Goal: Information Seeking & Learning: Learn about a topic

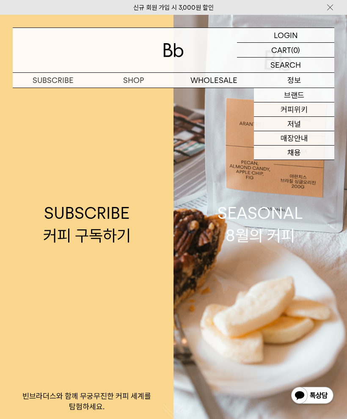
click at [310, 151] on link "채용" at bounding box center [294, 152] width 80 height 14
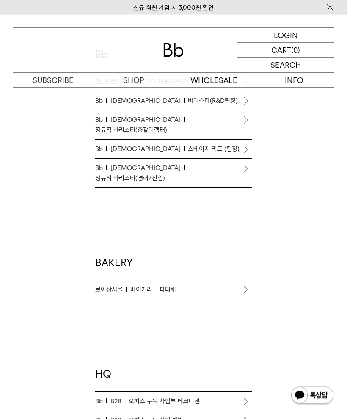
scroll to position [407, 0]
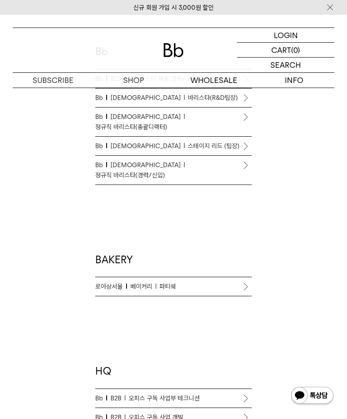
click at [226, 141] on p "Bb 바리스타 스테이지 리드 (팀장)" at bounding box center [173, 146] width 156 height 10
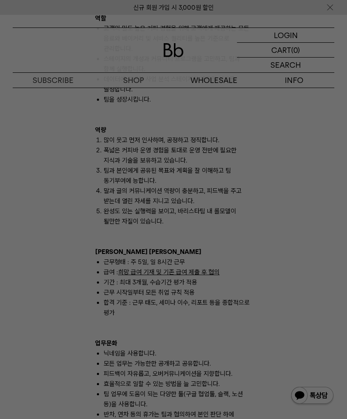
scroll to position [616, 0]
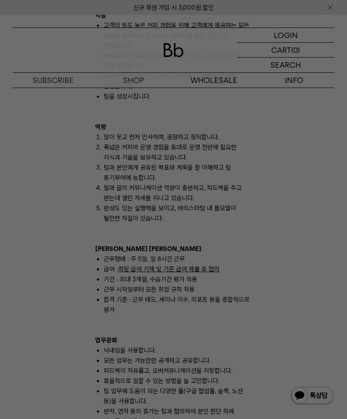
click at [60, 158] on div at bounding box center [173, 209] width 347 height 419
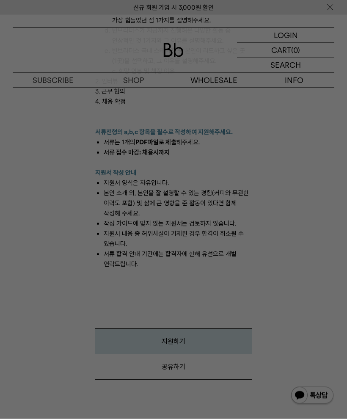
scroll to position [1149, 0]
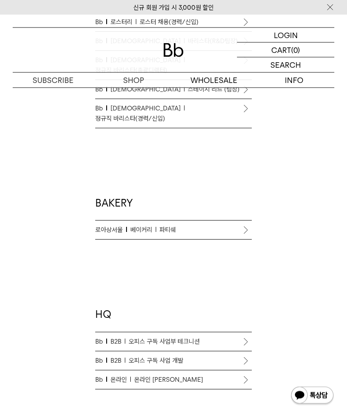
scroll to position [464, 0]
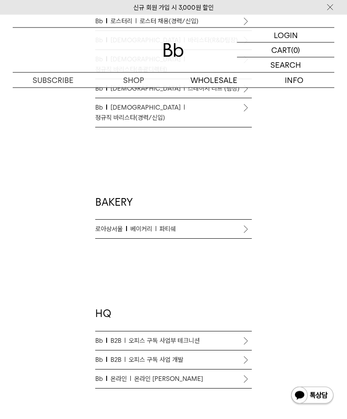
click at [247, 351] on li "Bb B2B 오피스 구독 사업 개발" at bounding box center [173, 360] width 156 height 19
click at [237, 374] on p "Bb 온라인 온라인 커머스 리드" at bounding box center [173, 379] width 156 height 10
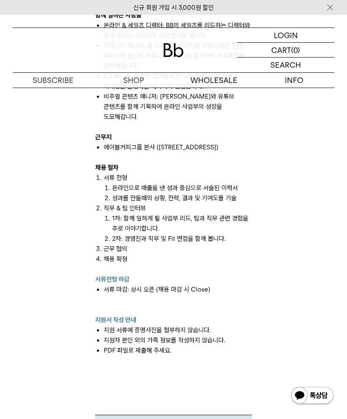
scroll to position [657, 0]
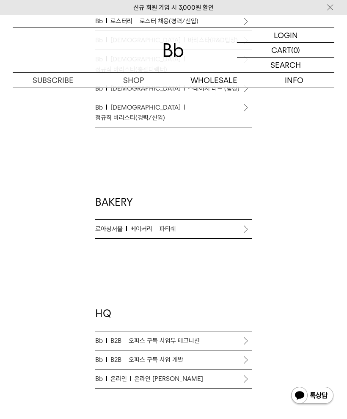
click at [237, 335] on p "Bb B2B 오피스 구독 사업부 테크니션" at bounding box center [173, 340] width 156 height 10
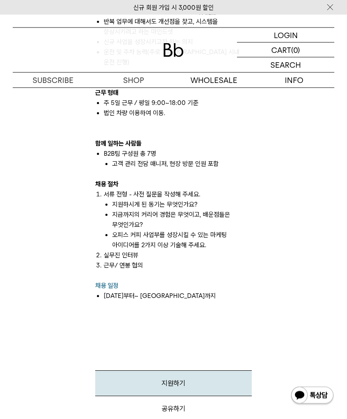
scroll to position [802, 0]
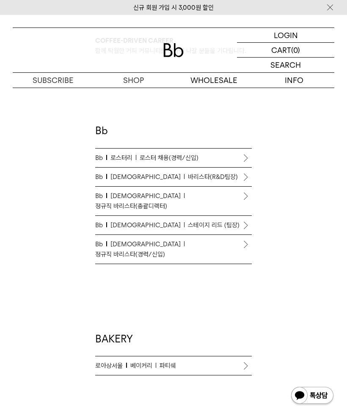
scroll to position [281, 0]
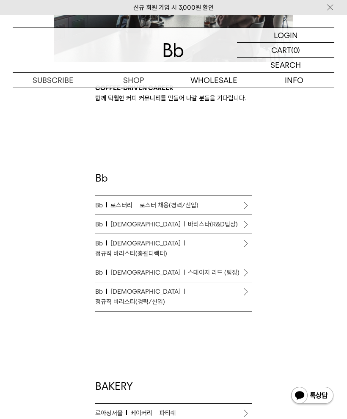
click at [253, 288] on div "Coffee-driven career 함께 탁월한 커피 커뮤니티를 만들어 나갈 분들을 기다립니다. Bb Bb 로스터리 로스터 채용(경력/신입)…" at bounding box center [173, 402] width 165 height 639
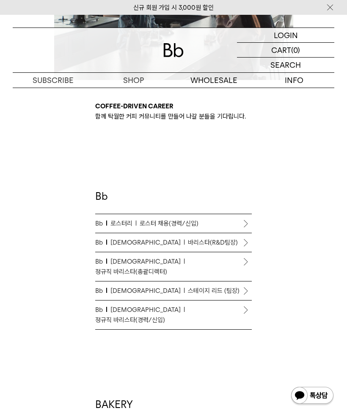
scroll to position [247, 0]
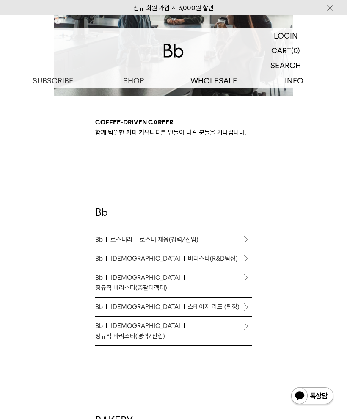
click at [248, 316] on li "Bb 바리스타 정규직 바리스타(경력/신입)" at bounding box center [173, 330] width 156 height 29
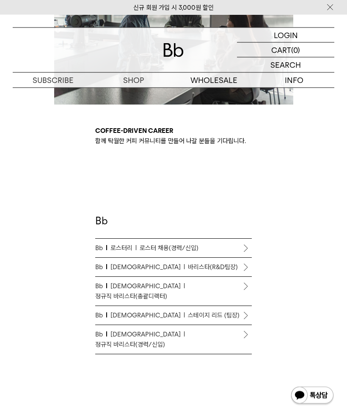
scroll to position [234, 0]
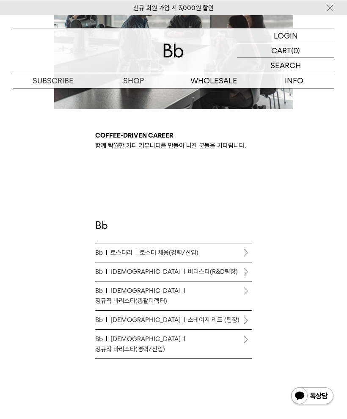
click at [245, 252] on li "Bb 로스터리 로스터 채용(경력/신입)" at bounding box center [173, 252] width 156 height 19
click at [246, 253] on li "Bb 로스터리 로스터 채용(경력/신입)" at bounding box center [173, 252] width 156 height 19
click at [242, 245] on link "Bb 로스터리 로스터 채용(경력/신입)" at bounding box center [173, 252] width 156 height 19
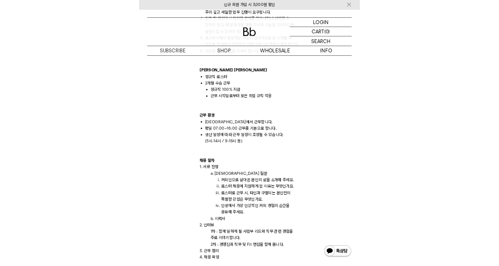
scroll to position [743, 0]
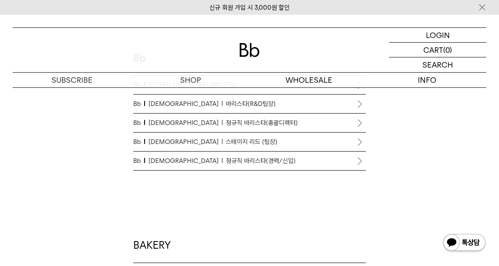
scroll to position [510, 0]
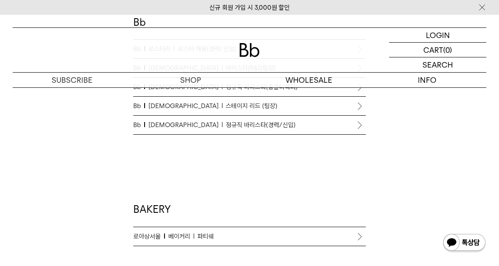
click at [330, 127] on p "Bb 바리스타 정규직 바리스타(경력/신입)" at bounding box center [249, 125] width 233 height 10
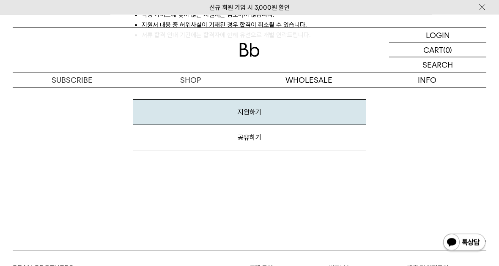
click at [330, 106] on link "지원하기" at bounding box center [249, 113] width 233 height 26
